Goal: Task Accomplishment & Management: Manage account settings

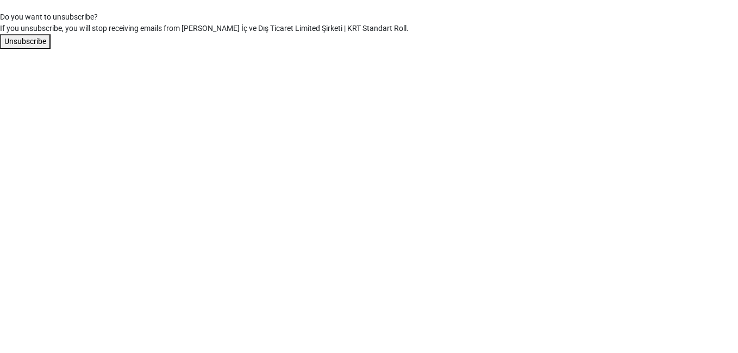
drag, startPoint x: 419, startPoint y: 33, endPoint x: 1, endPoint y: 19, distance: 417.9
click at [1, 19] on form "Do you want to unsubscribe? If you unsubscribe, you will stop receiving emails …" at bounding box center [369, 24] width 738 height 49
drag, startPoint x: 1, startPoint y: 19, endPoint x: 36, endPoint y: 22, distance: 35.5
copy form "Do you want to unsubscribe? If you unsubscribe, you will stop receiving emails …"
drag, startPoint x: 18, startPoint y: 36, endPoint x: 7, endPoint y: 61, distance: 27.5
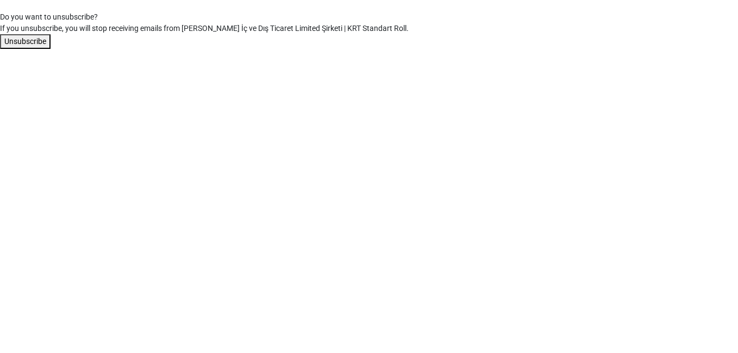
click at [7, 49] on html "Do you want to unsubscribe? If you unsubscribe, you will stop receiving emails …" at bounding box center [369, 24] width 738 height 49
click at [25, 44] on button "Unsubscribe" at bounding box center [25, 41] width 51 height 15
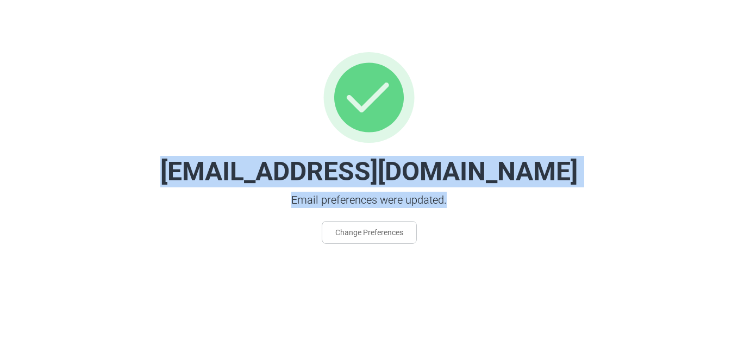
drag, startPoint x: 455, startPoint y: 234, endPoint x: 243, endPoint y: 176, distance: 219.7
click at [243, 176] on div "info@refteks.com.tr Email preferences were updated. Change Preferences" at bounding box center [369, 148] width 738 height 244
drag, startPoint x: 243, startPoint y: 176, endPoint x: 354, endPoint y: 168, distance: 111.6
copy div "info@refteks.com.tr Email preferences were updated."
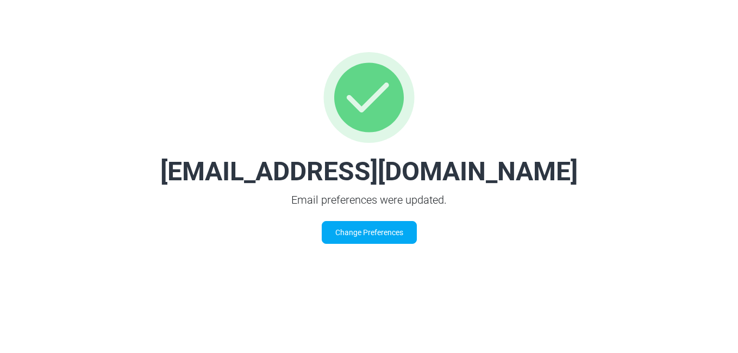
drag, startPoint x: 419, startPoint y: 234, endPoint x: 357, endPoint y: 236, distance: 61.4
click at [357, 236] on div "Change Preferences" at bounding box center [369, 232] width 356 height 23
drag, startPoint x: 357, startPoint y: 237, endPoint x: 344, endPoint y: 230, distance: 14.6
